Goal: Communication & Community: Answer question/provide support

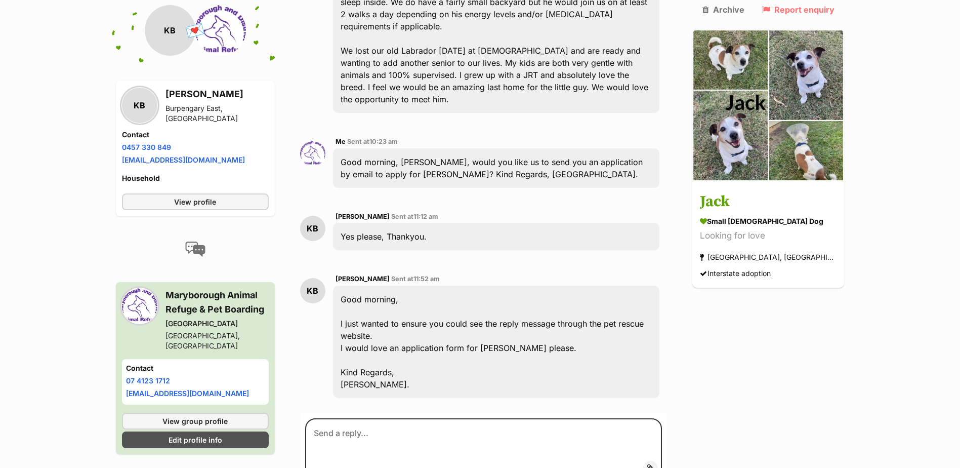
scroll to position [420, 0]
drag, startPoint x: 212, startPoint y: 156, endPoint x: 122, endPoint y: 156, distance: 90.1
click at [122, 156] on li "Email address [EMAIL_ADDRESS][DOMAIN_NAME]" at bounding box center [195, 159] width 147 height 11
drag, startPoint x: 122, startPoint y: 156, endPoint x: 144, endPoint y: 159, distance: 22.6
copy link "[EMAIL_ADDRESS][DOMAIN_NAME]"
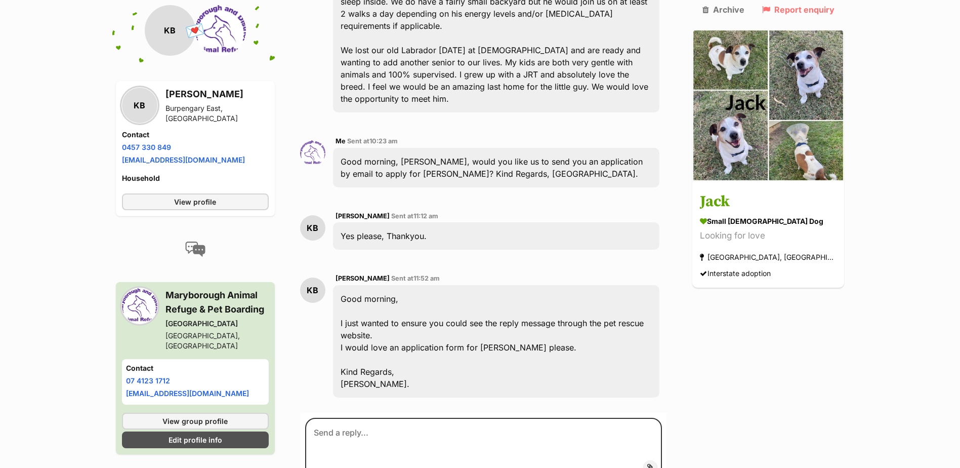
click at [72, 210] on main "Back to all conversations 💌 Conversation participant details KB KB [PERSON_NAME…" at bounding box center [480, 125] width 960 height 836
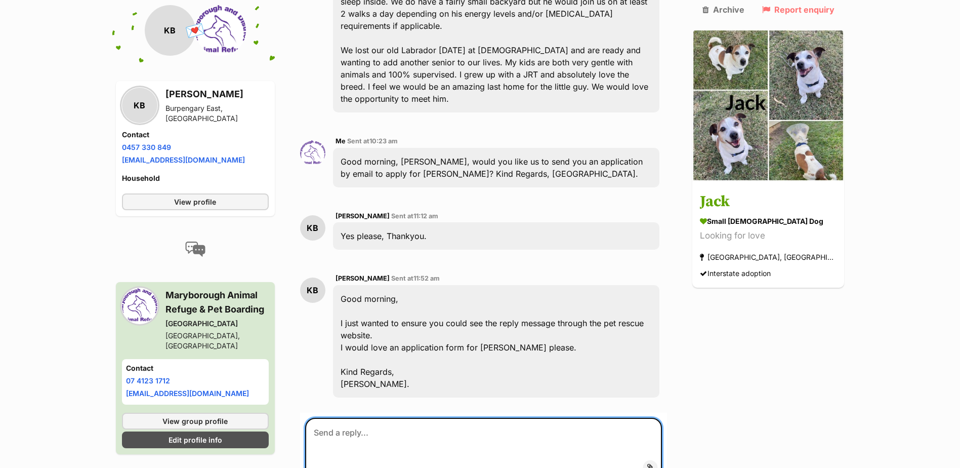
click at [410, 418] on textarea at bounding box center [483, 448] width 357 height 61
type textarea "Good afternoon, I have just emailed through an application form. Kind Regards, …"
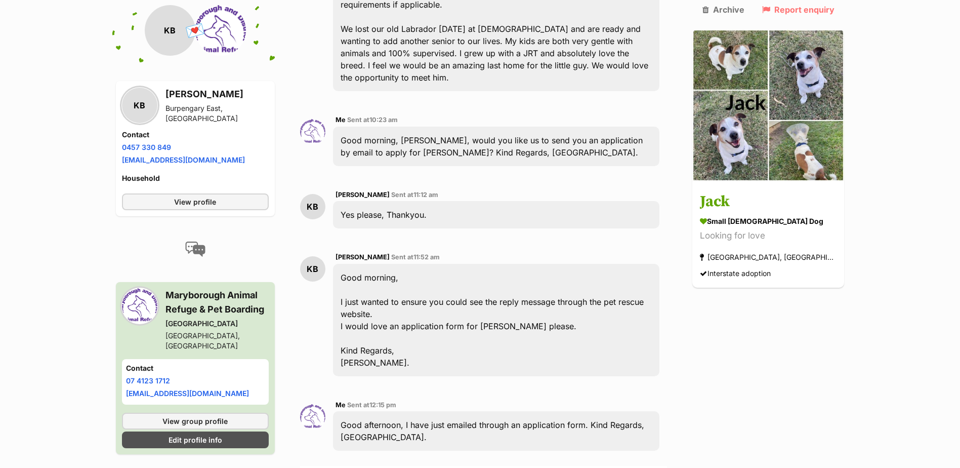
scroll to position [442, 0]
click at [795, 390] on div "Back to all conversations 💌 Conversation participant details KB KB [PERSON_NAME…" at bounding box center [480, 141] width 744 height 910
click at [765, 383] on div "Back to all conversations 💌 Conversation participant details KB KB [PERSON_NAME…" at bounding box center [480, 141] width 744 height 910
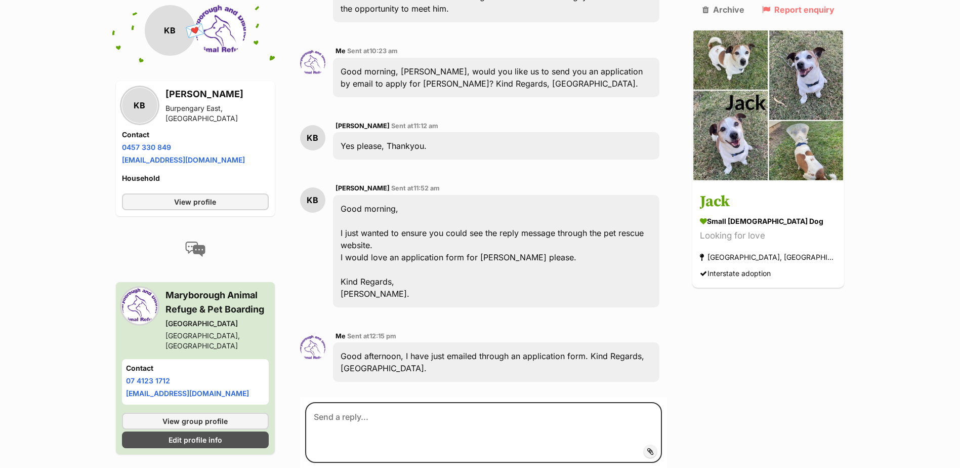
scroll to position [535, 0]
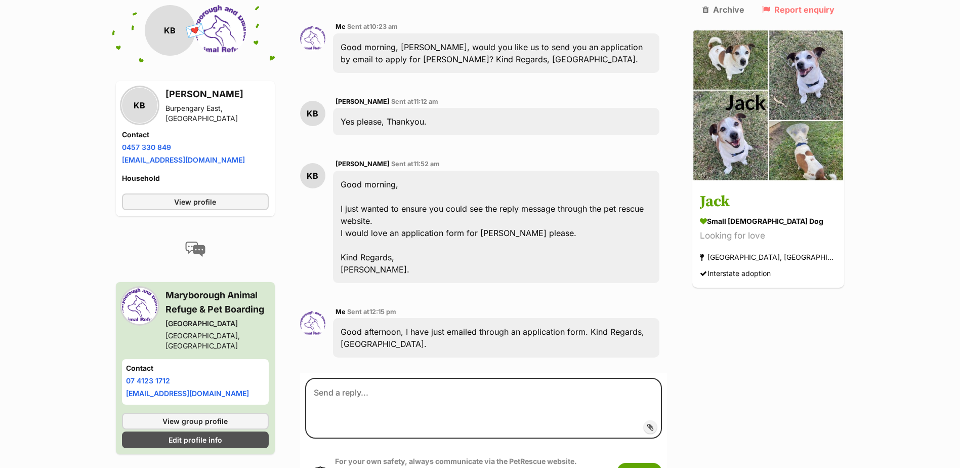
click at [809, 303] on div "Back to all conversations 💌 Conversation participant details KB KB [PERSON_NAME…" at bounding box center [480, 48] width 744 height 910
click at [63, 229] on main "Back to all conversations 💌 Conversation participant details KB KB [PERSON_NAME…" at bounding box center [480, 48] width 960 height 910
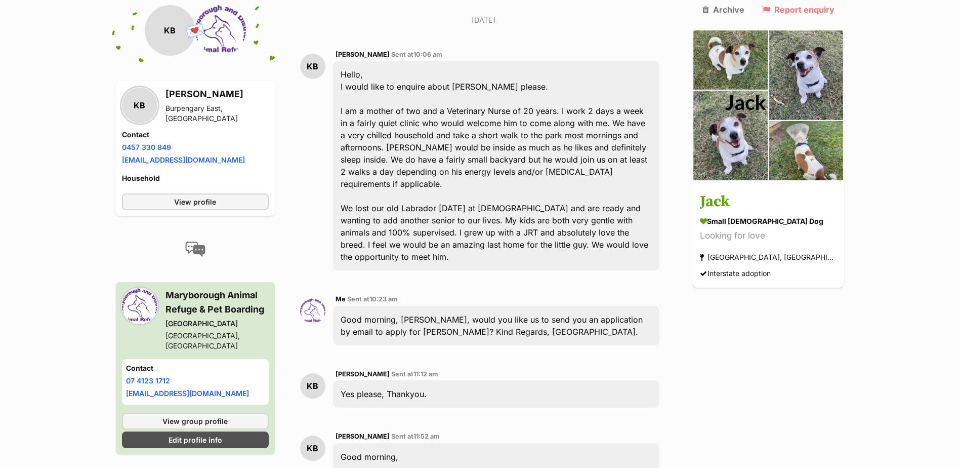
scroll to position [262, 0]
